Goal: Task Accomplishment & Management: Use online tool/utility

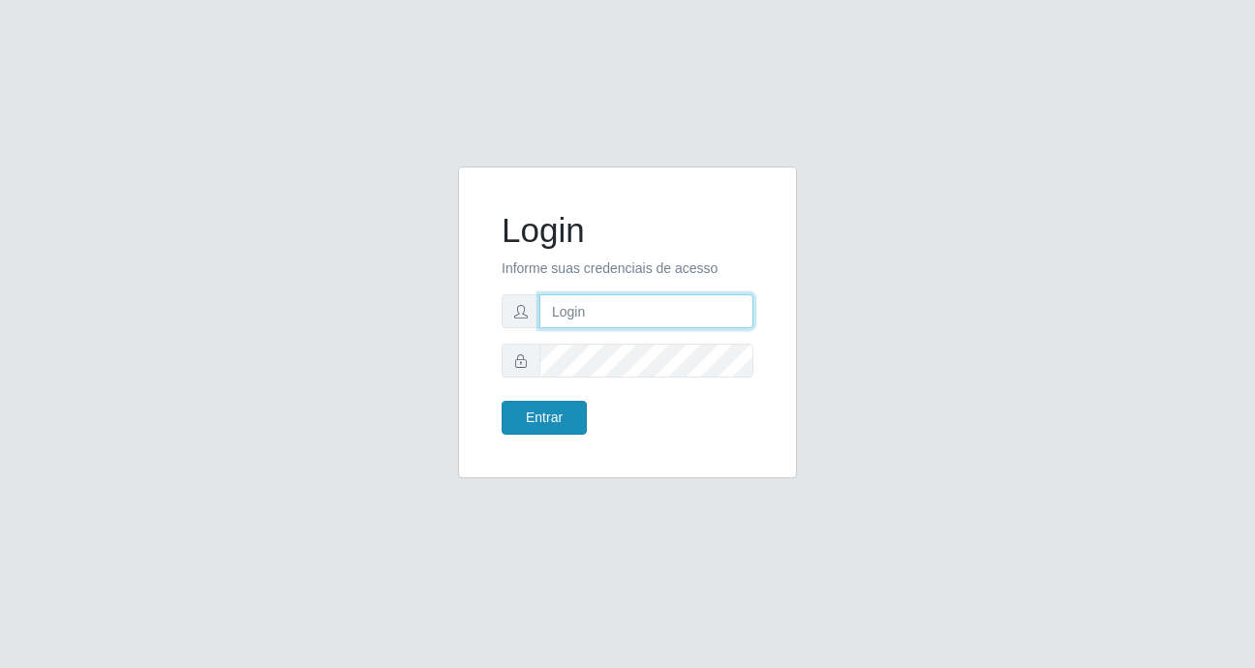
type input "heloisa@bessa"
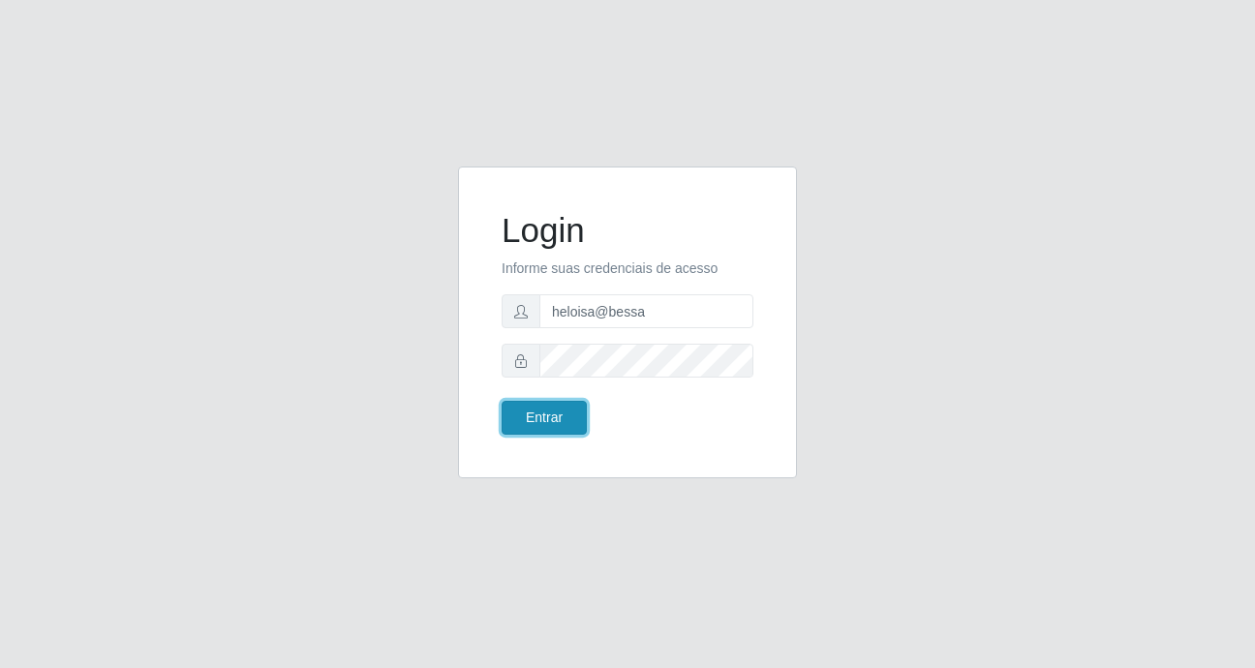
click at [546, 413] on button "Entrar" at bounding box center [543, 418] width 85 height 34
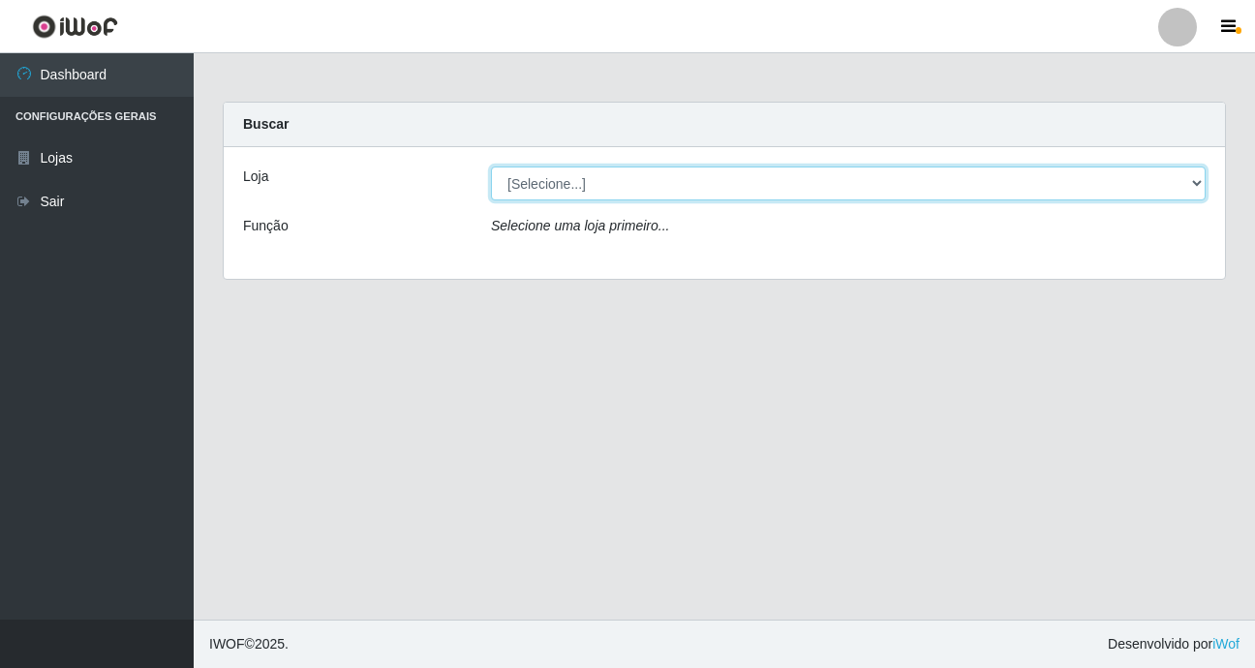
click at [562, 188] on select "[Selecione...] Bemais Supermercados - B9 Bessa" at bounding box center [848, 184] width 714 height 34
select select "410"
click at [491, 167] on select "[Selecione...] Bemais Supermercados - B9 Bessa" at bounding box center [848, 184] width 714 height 34
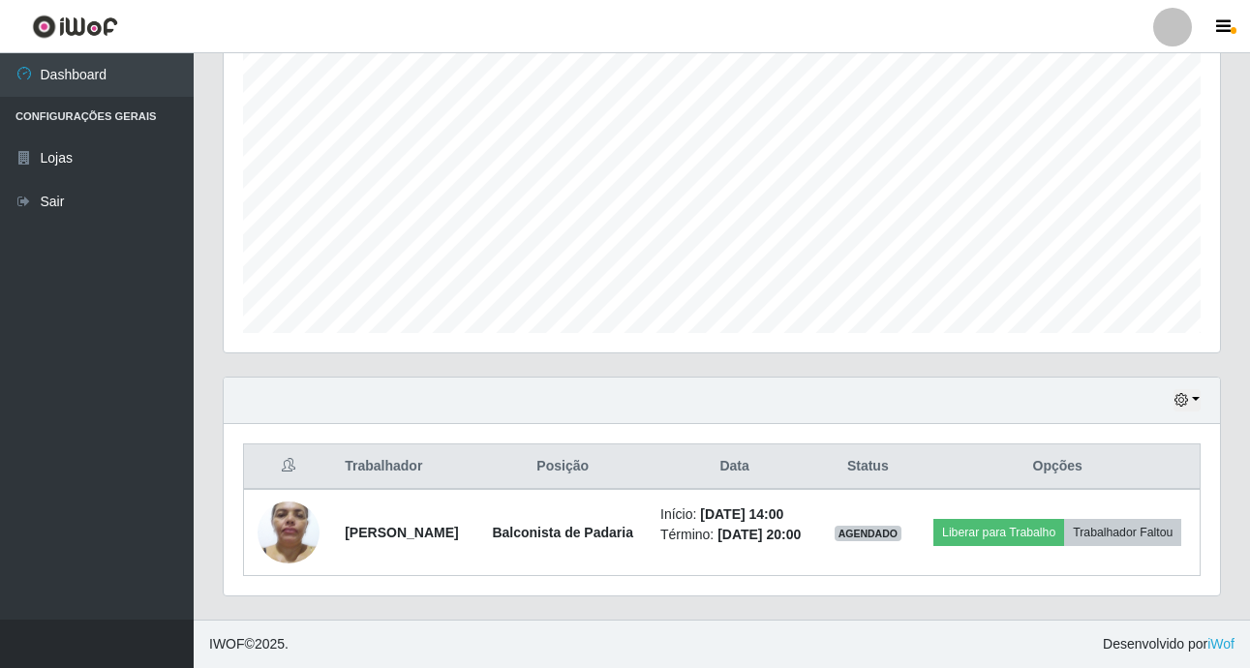
scroll to position [394, 0]
click at [1186, 389] on button "button" at bounding box center [1186, 400] width 27 height 22
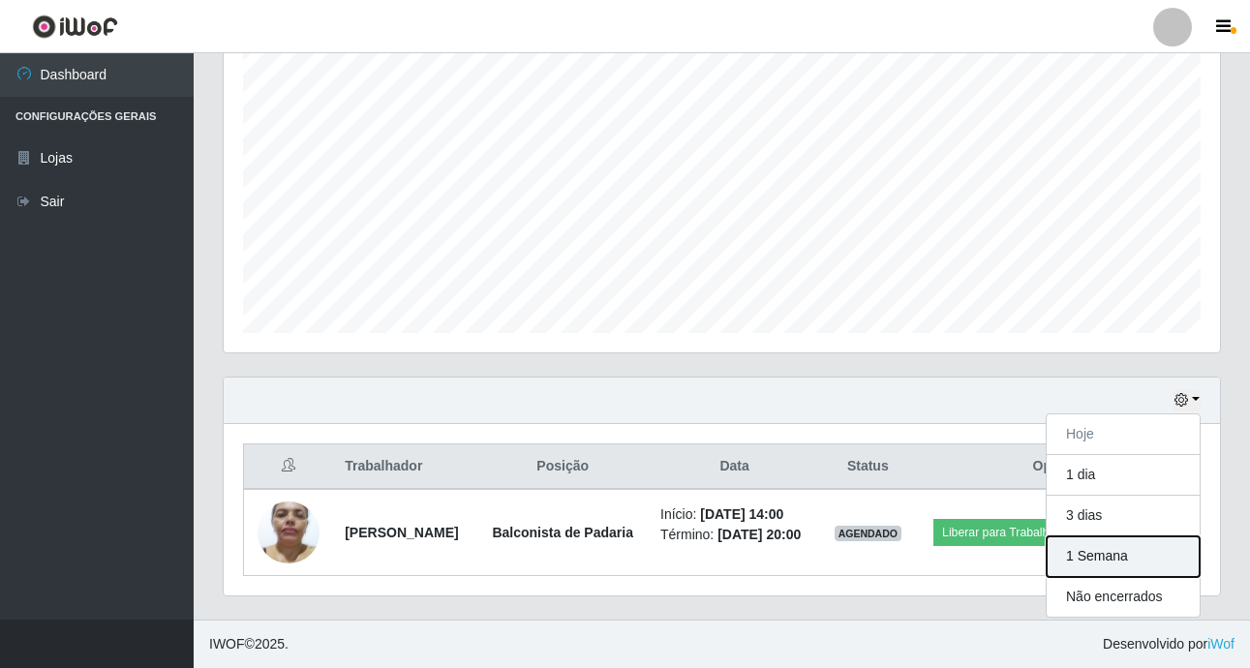
click at [1103, 536] on button "1 Semana" at bounding box center [1123, 556] width 153 height 41
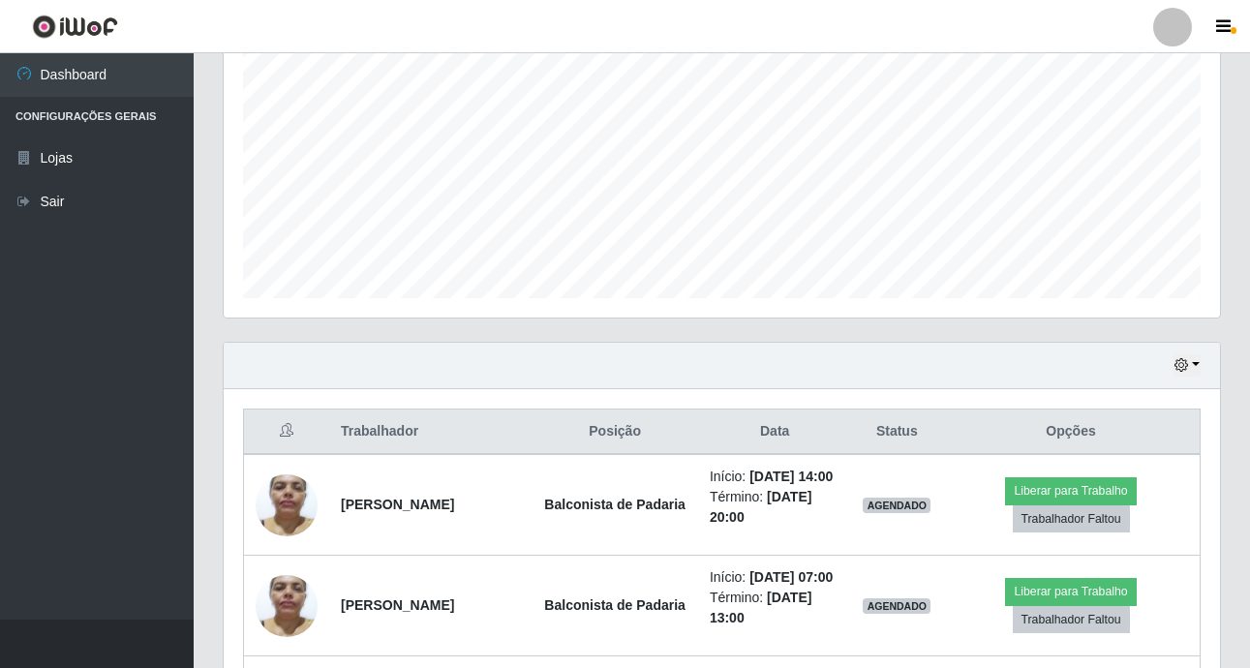
click at [762, 346] on div "Hoje 1 dia 3 dias 1 Semana Não encerrados" at bounding box center [722, 366] width 996 height 46
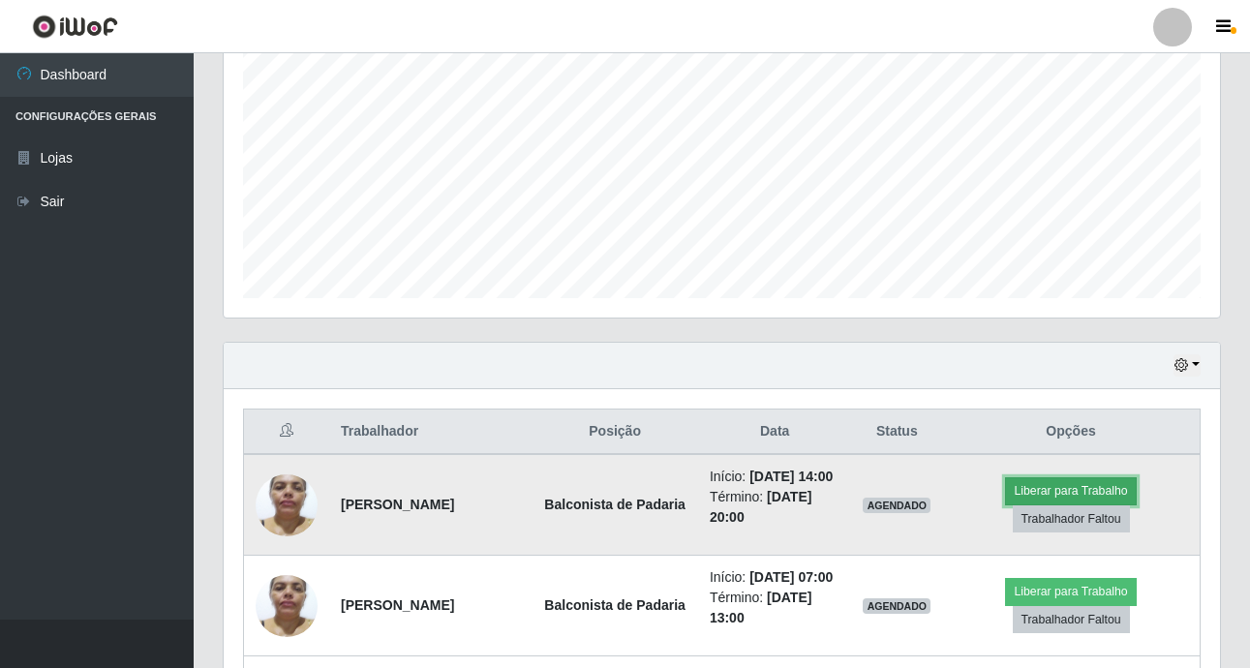
click at [1053, 495] on button "Liberar para Trabalho" at bounding box center [1070, 490] width 131 height 27
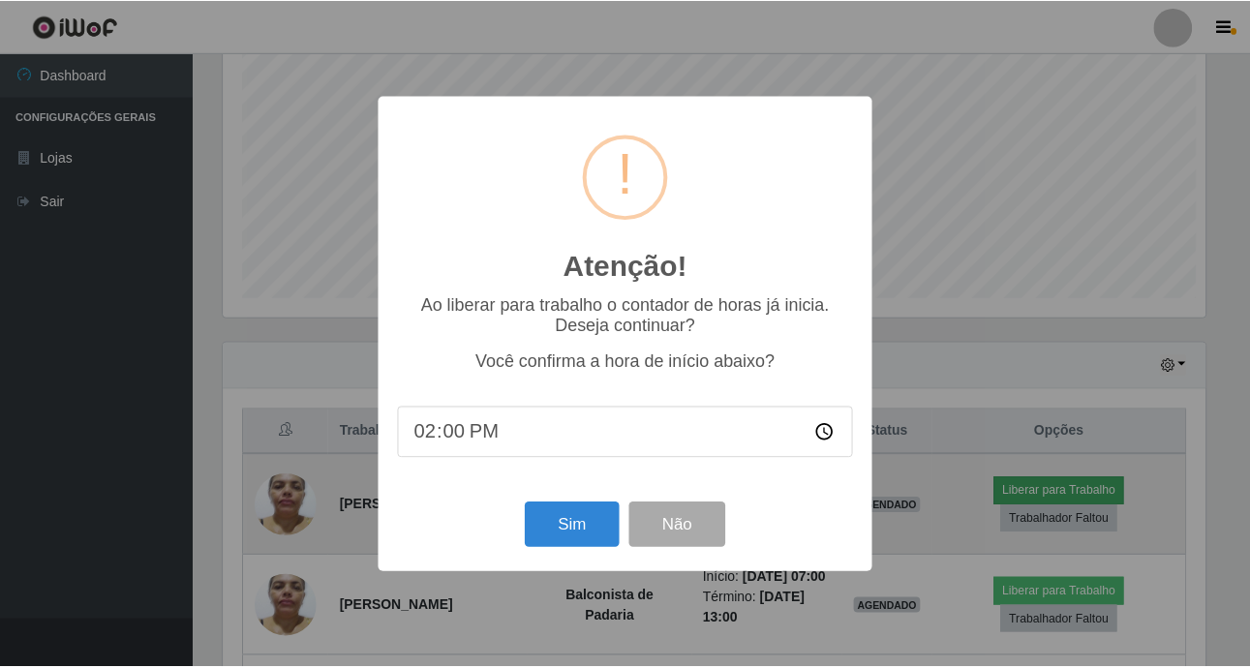
scroll to position [402, 987]
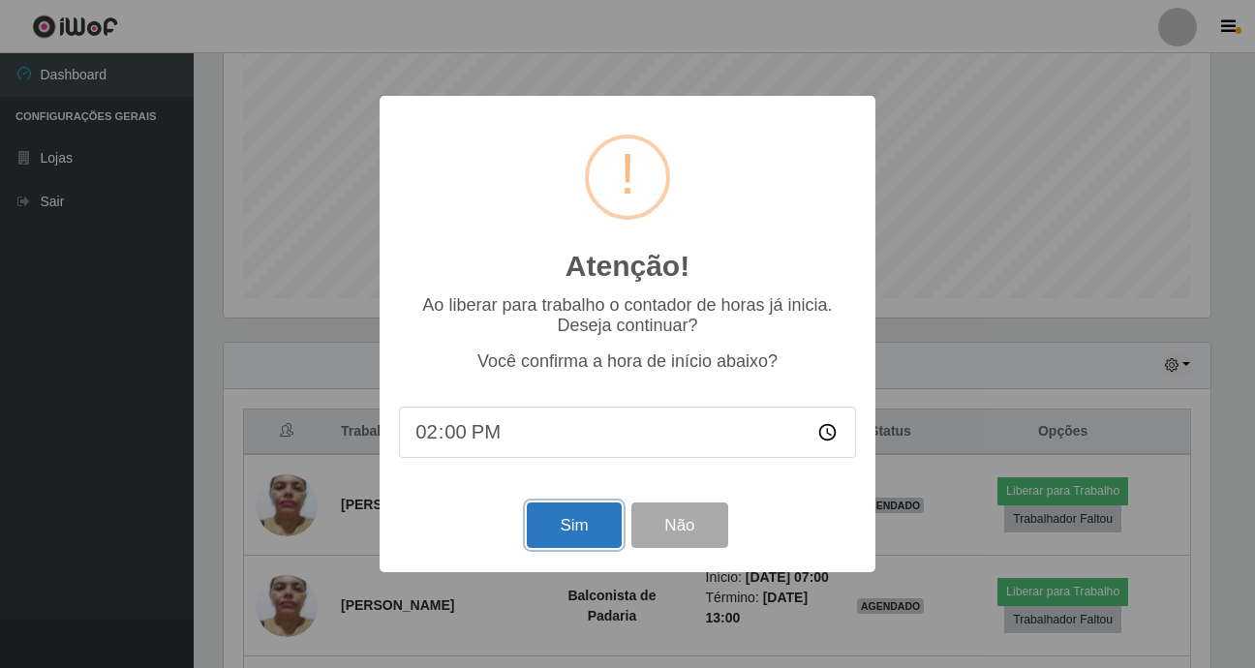
click at [575, 521] on button "Sim" at bounding box center [574, 525] width 94 height 46
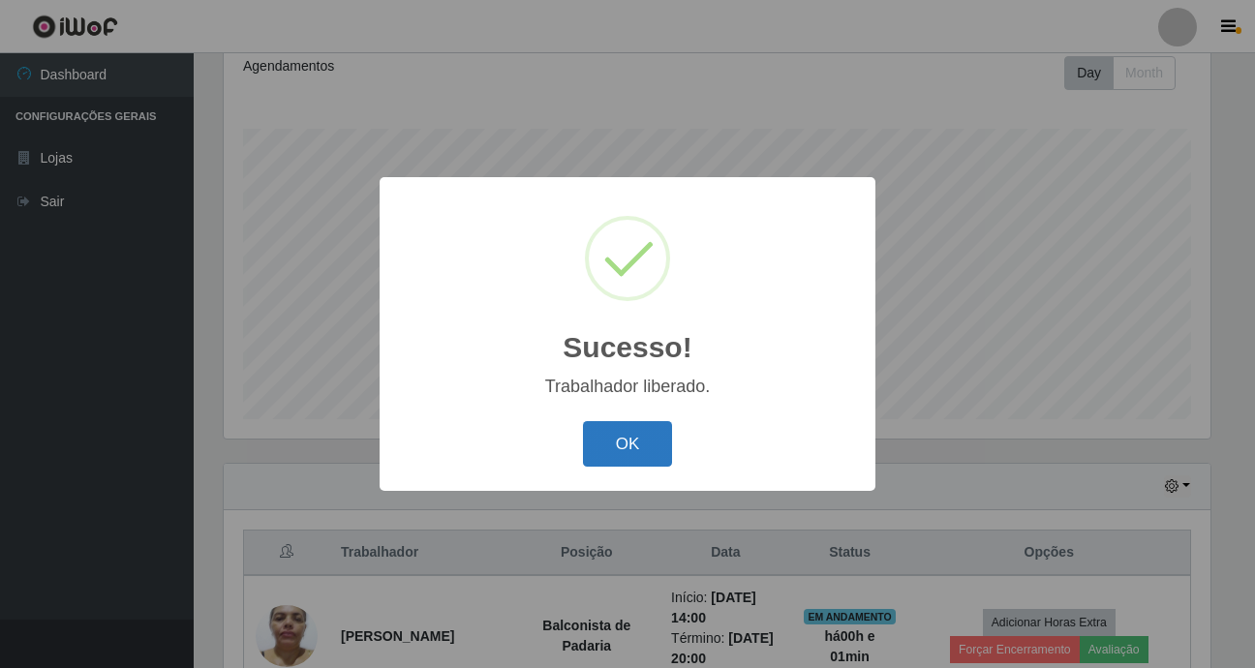
click at [638, 426] on button "OK" at bounding box center [628, 444] width 90 height 46
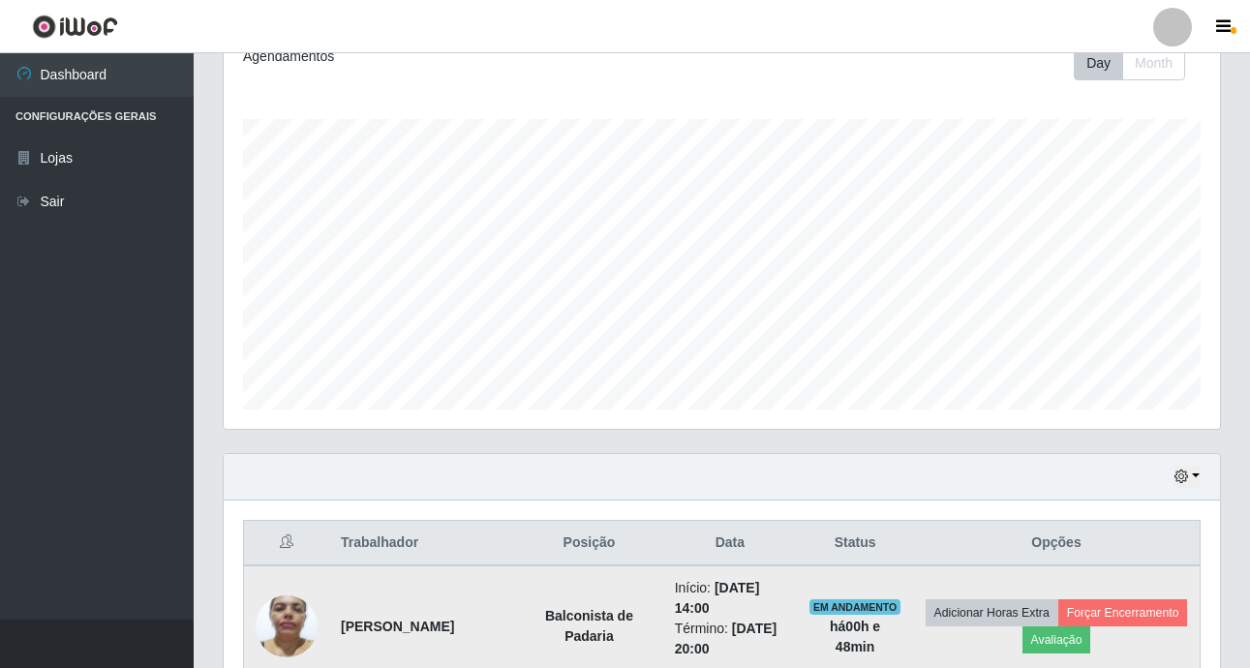
scroll to position [276, 0]
